Goal: Find contact information: Find contact information

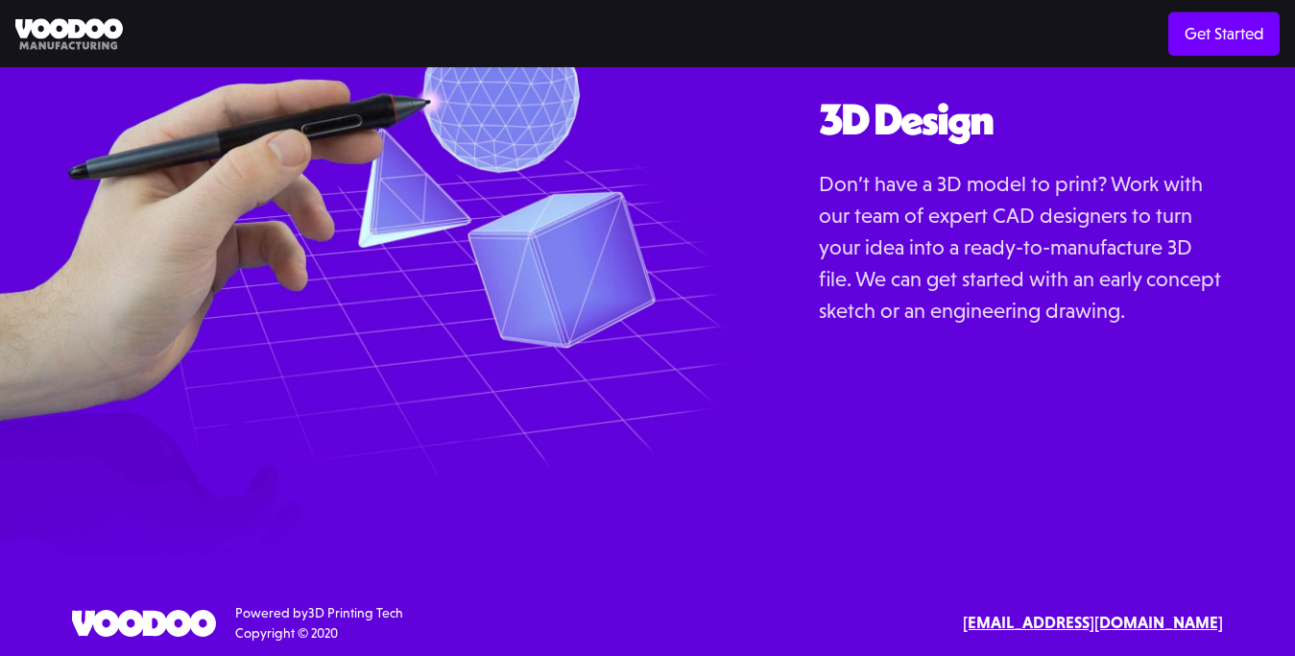
scroll to position [2122, 0]
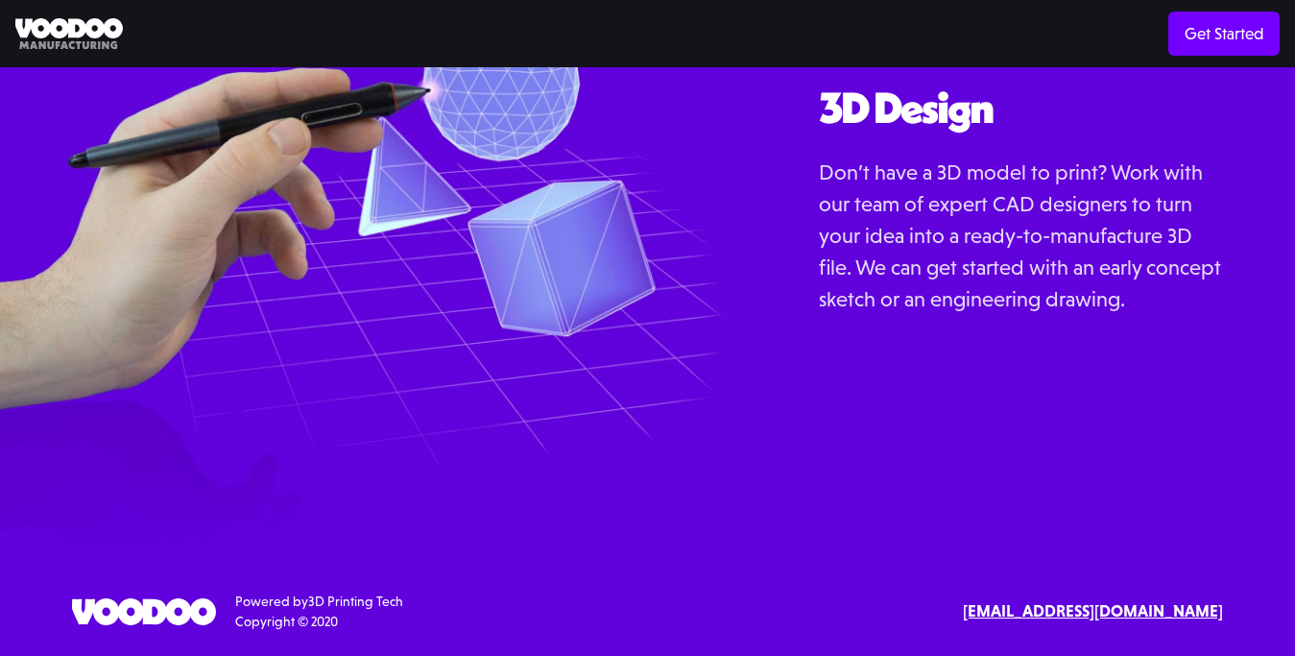
click at [709, 277] on img at bounding box center [373, 223] width 747 height 639
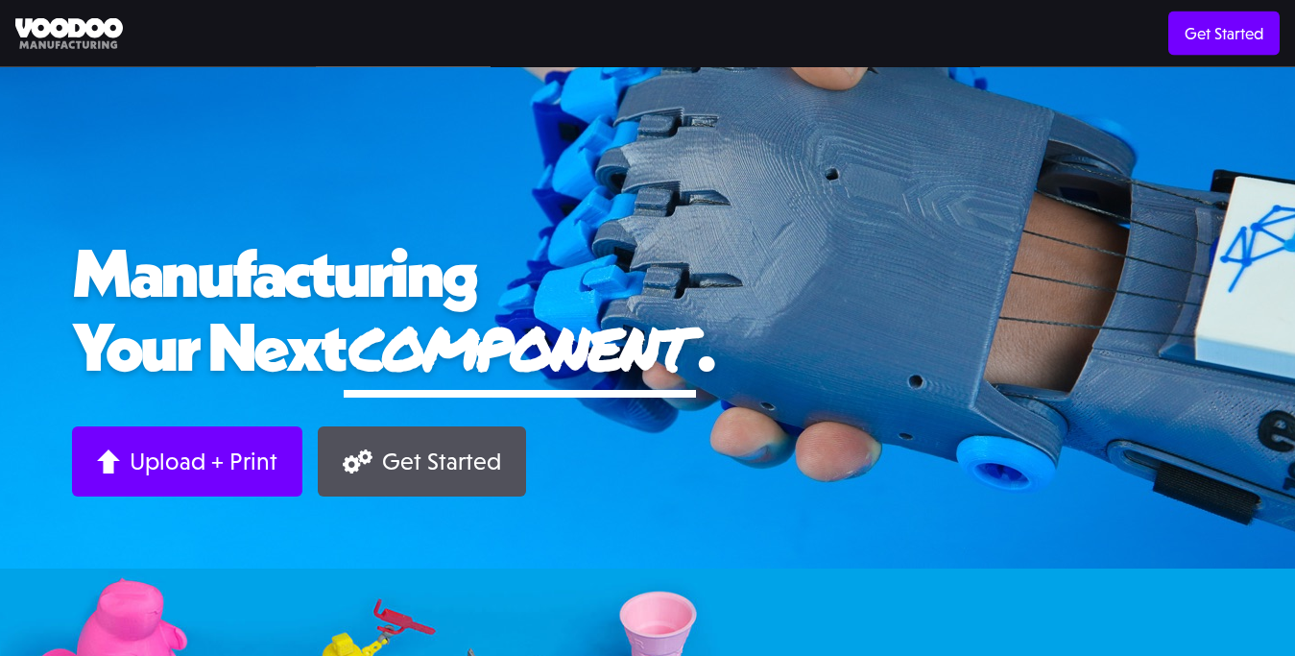
scroll to position [0, 0]
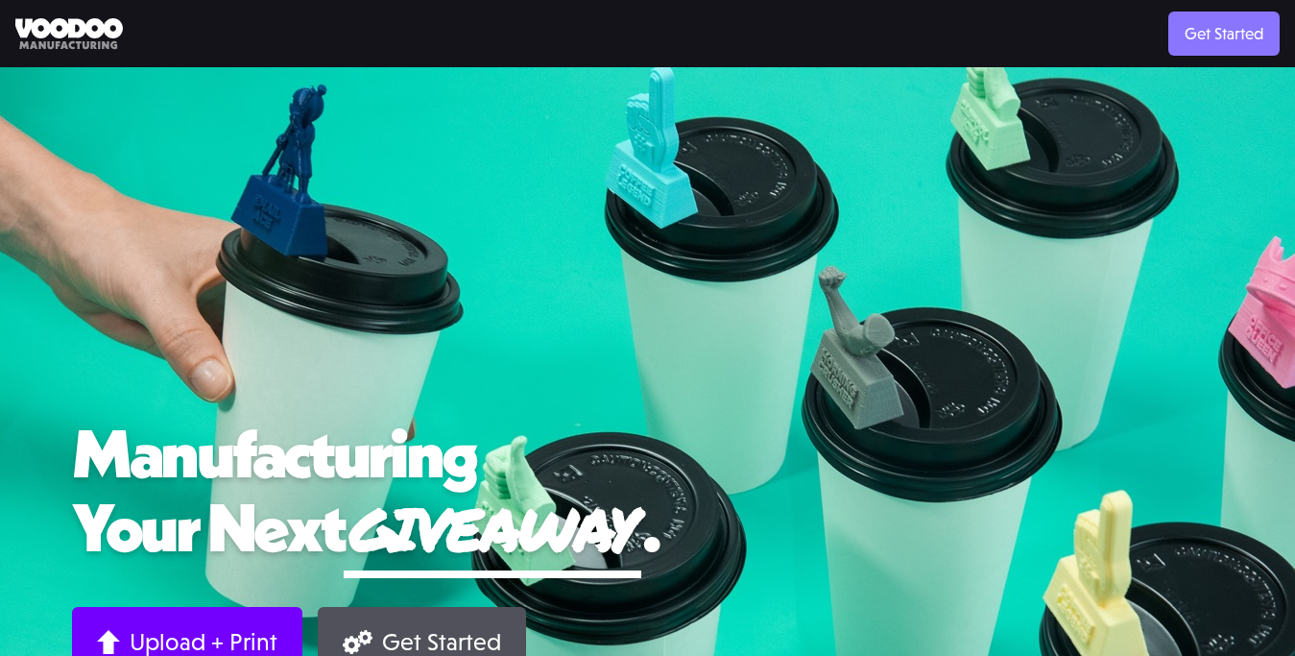
click at [1213, 40] on link "Get Started" at bounding box center [1224, 34] width 111 height 44
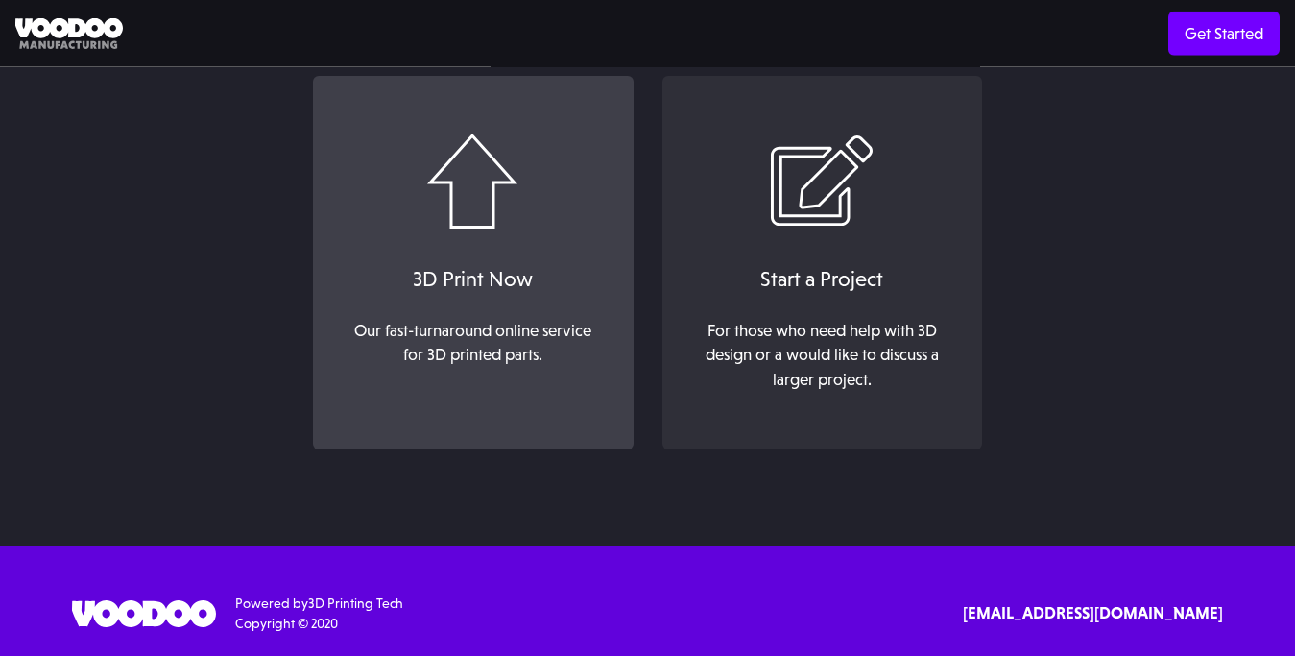
scroll to position [176, 0]
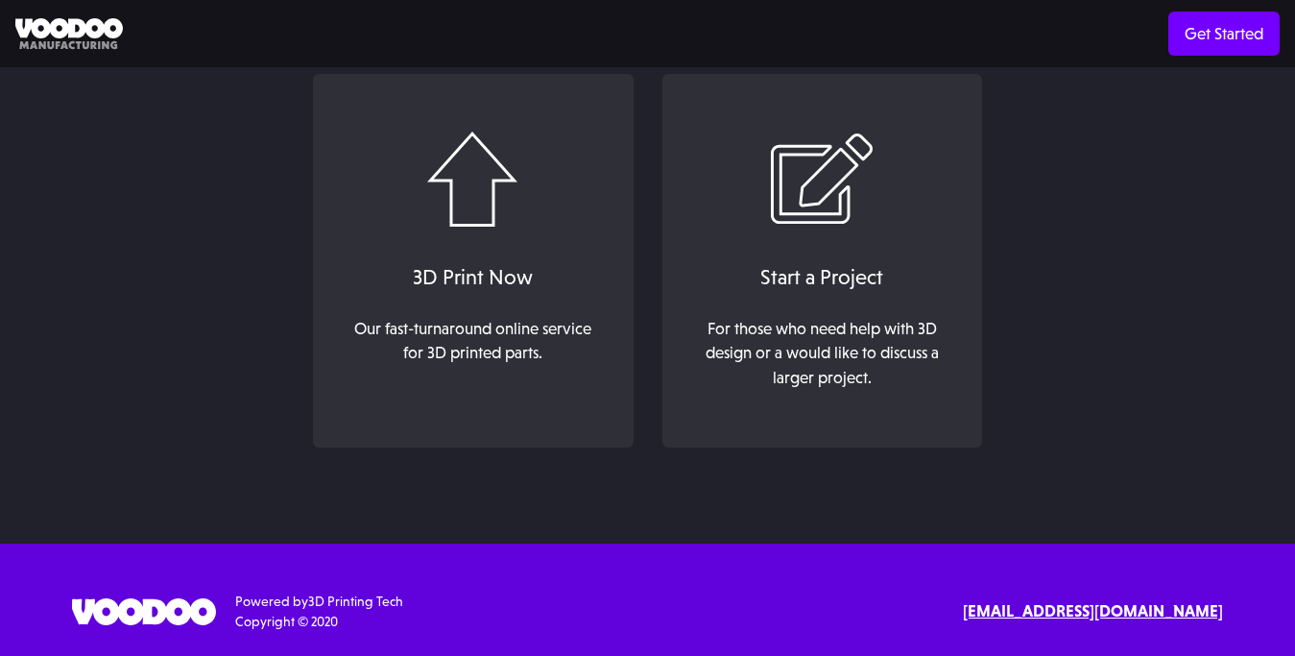
click at [171, 612] on img at bounding box center [144, 611] width 144 height 27
click at [1170, 609] on strong "[EMAIL_ADDRESS][DOMAIN_NAME]" at bounding box center [1093, 610] width 260 height 19
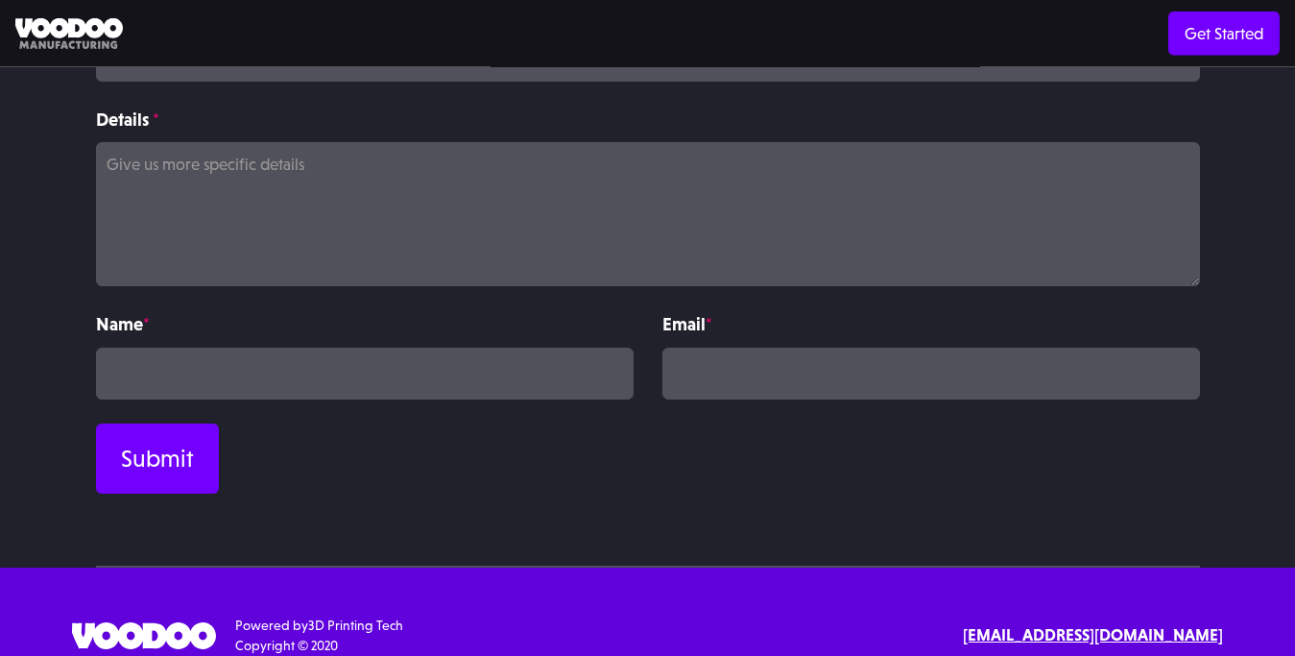
scroll to position [473, 0]
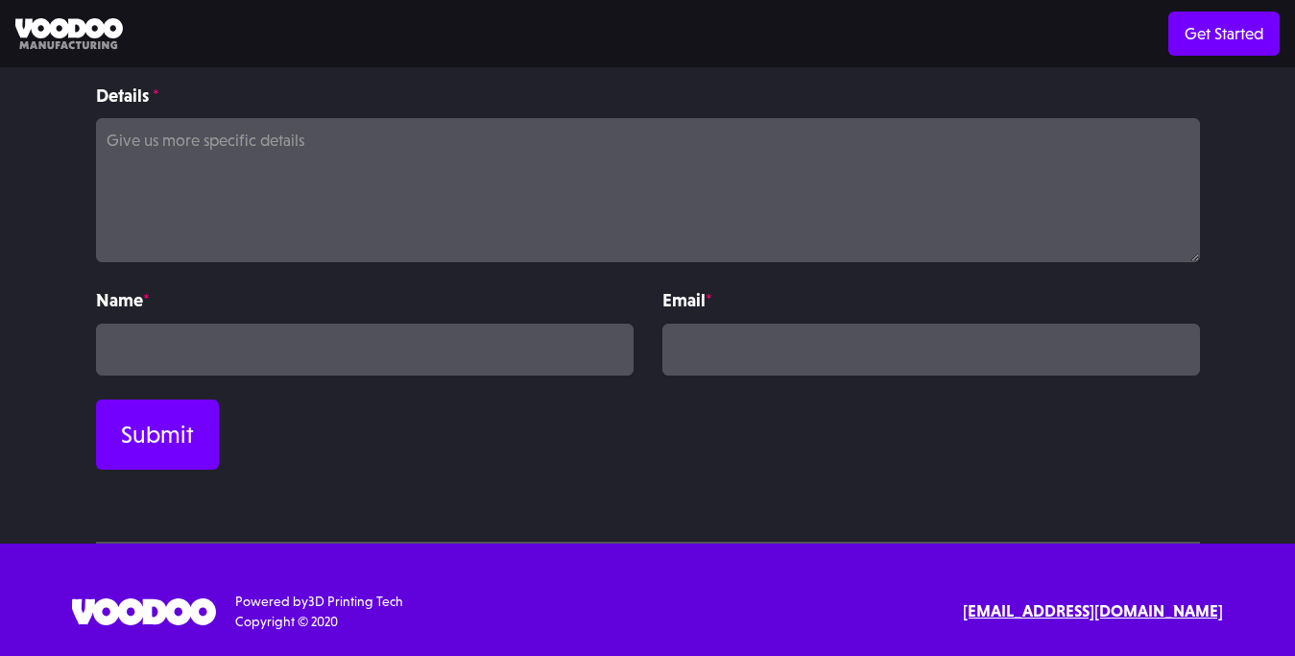
click at [342, 601] on link "3D Printing Tech" at bounding box center [355, 600] width 95 height 15
click at [1136, 608] on strong "[EMAIL_ADDRESS][DOMAIN_NAME]" at bounding box center [1093, 610] width 260 height 19
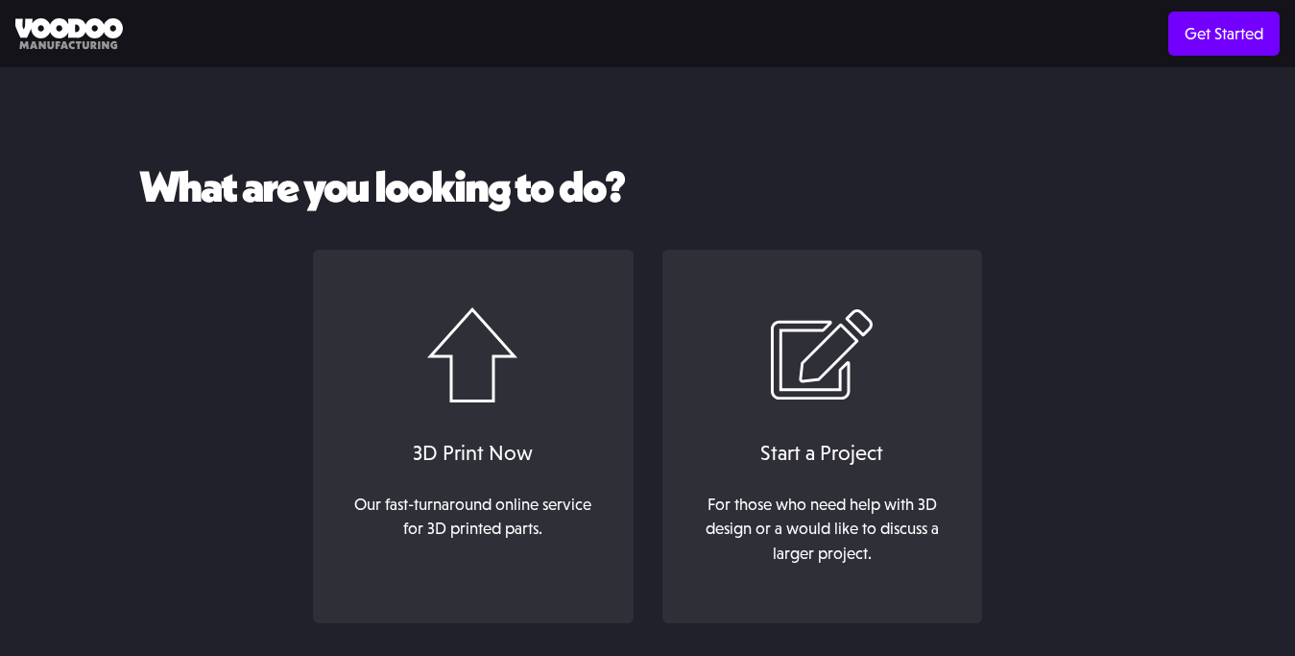
scroll to position [176, 0]
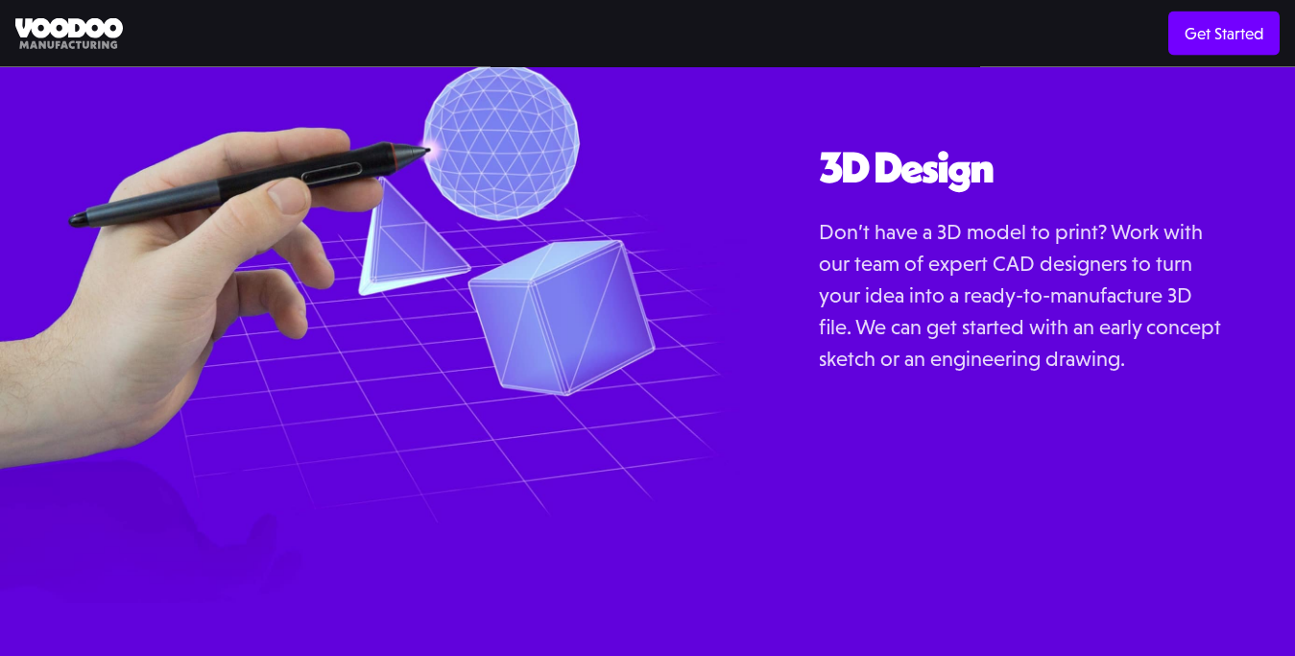
scroll to position [2122, 0]
